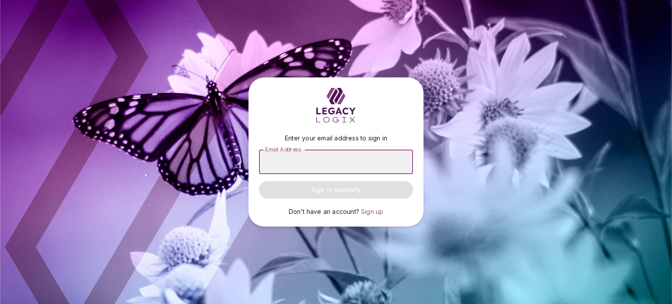
click at [273, 157] on input "Email Address" at bounding box center [336, 162] width 154 height 24
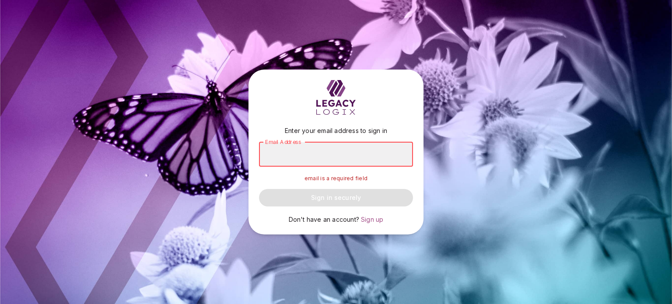
type input "**********"
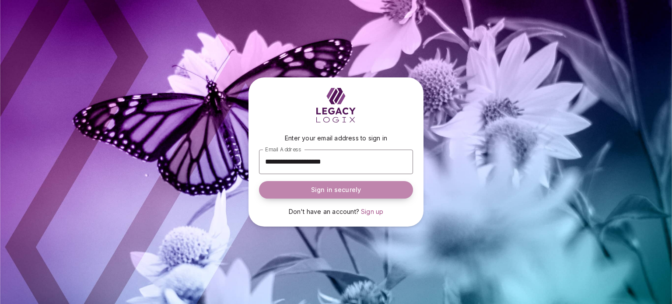
click at [341, 189] on span "Sign in securely" at bounding box center [336, 189] width 50 height 9
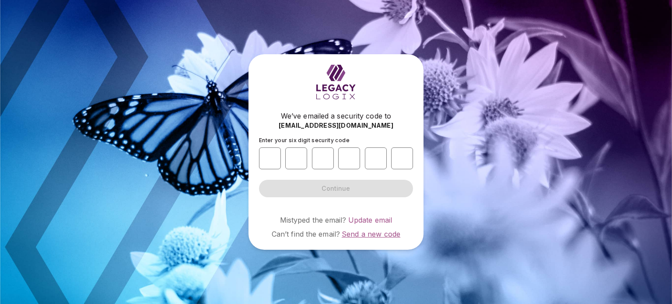
click at [367, 234] on span "Send a new code" at bounding box center [371, 234] width 59 height 9
